Goal: Information Seeking & Learning: Learn about a topic

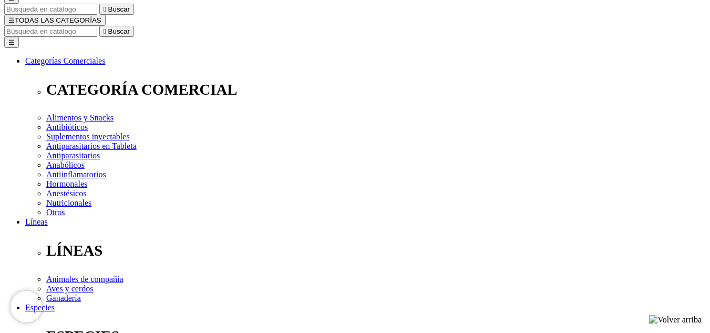
scroll to position [158, 0]
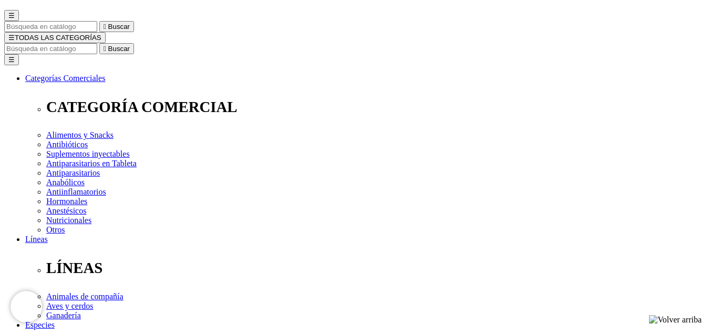
scroll to position [53, 0]
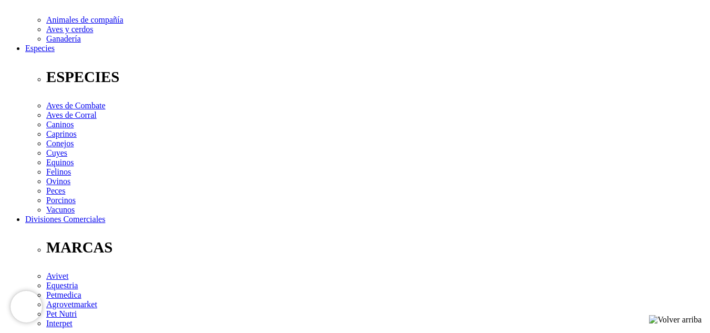
scroll to position [368, 0]
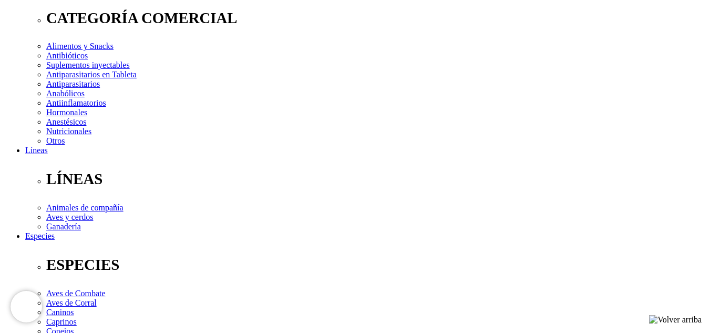
scroll to position [158, 0]
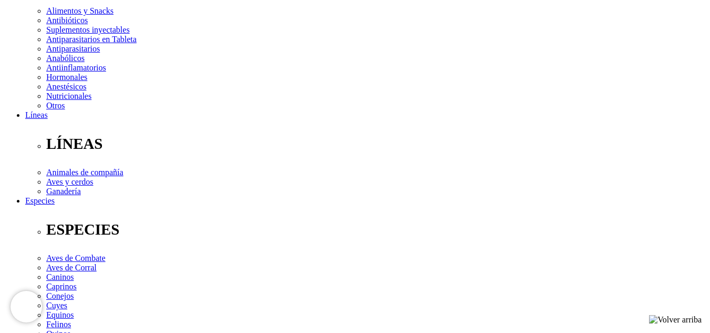
scroll to position [210, 0]
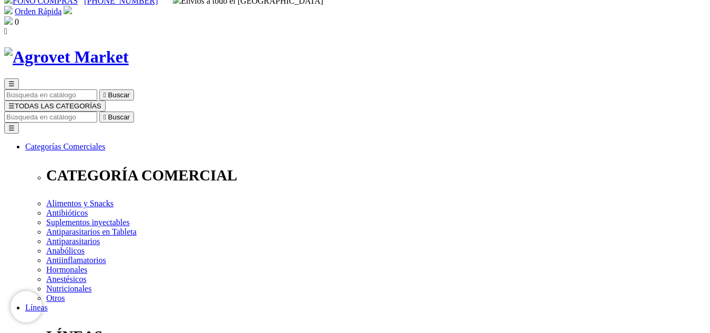
scroll to position [0, 0]
